Goal: Book appointment/travel/reservation

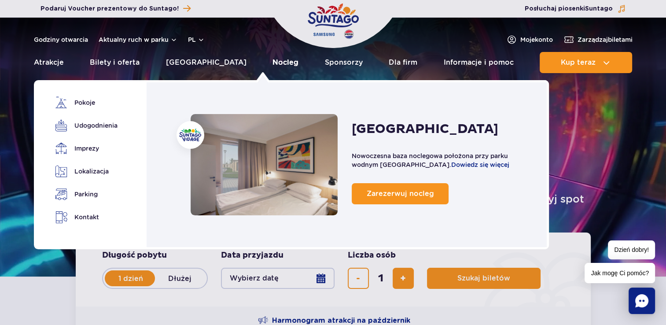
click at [273, 66] on link "Nocleg" at bounding box center [286, 62] width 26 height 21
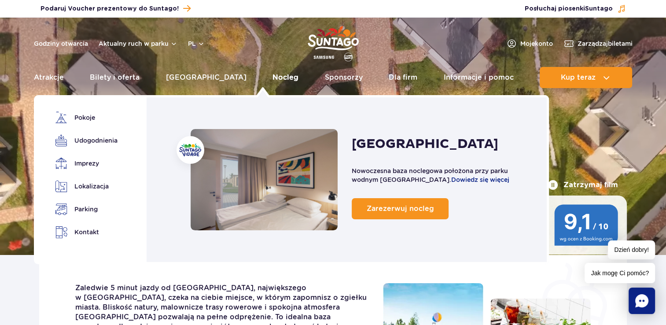
click at [273, 77] on link "Nocleg" at bounding box center [286, 77] width 26 height 21
